Goal: Check status: Check status

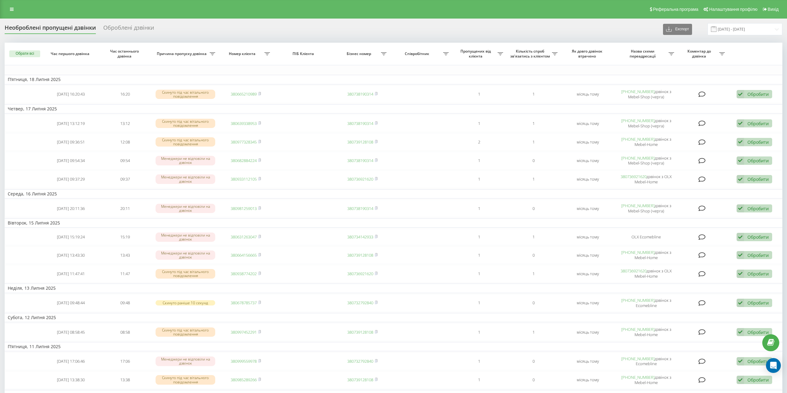
click at [11, 5] on div "Реферальна програма Налаштування профілю Вихід" at bounding box center [393, 9] width 787 height 19
click at [11, 6] on link at bounding box center [11, 9] width 11 height 9
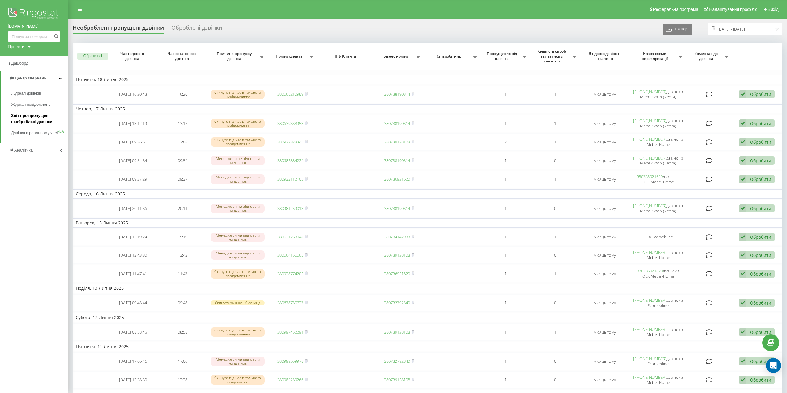
click at [32, 114] on span "Звіт про пропущені необроблені дзвінки" at bounding box center [38, 119] width 54 height 12
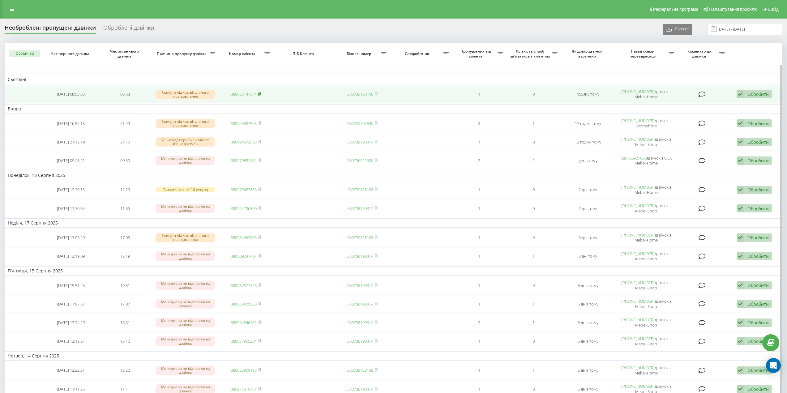
click at [260, 93] on rect at bounding box center [259, 94] width 2 height 3
